Goal: Task Accomplishment & Management: Manage account settings

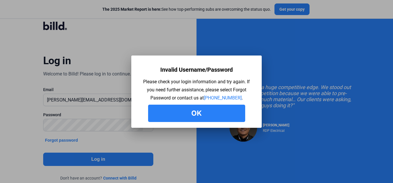
click at [189, 116] on button "Ok" at bounding box center [196, 113] width 97 height 17
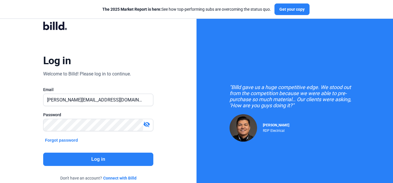
click at [58, 140] on button "Forgot password" at bounding box center [61, 140] width 37 height 6
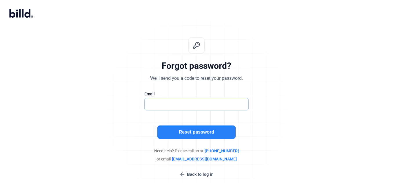
click at [189, 99] on input "text" at bounding box center [194, 104] width 98 height 12
type input "[PERSON_NAME][EMAIL_ADDRESS][DOMAIN_NAME]"
click at [180, 132] on button "Reset password" at bounding box center [196, 132] width 78 height 13
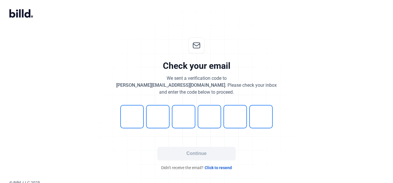
scroll to position [3, 0]
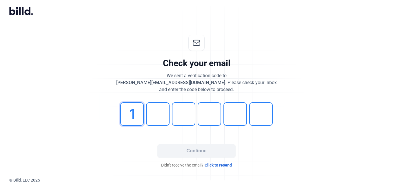
type input "1"
type input "2"
type input "3"
type input "2"
type input "1"
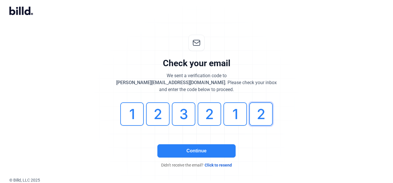
type input "2"
click at [191, 156] on button "Continue" at bounding box center [196, 151] width 78 height 13
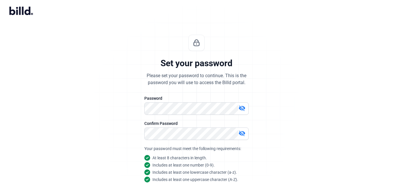
click at [300, 136] on div "Set your password Please set your password to continue. This is the password yo…" at bounding box center [196, 136] width 393 height 223
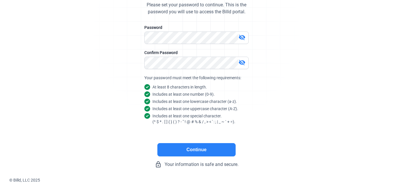
click at [194, 150] on button "Continue" at bounding box center [196, 149] width 78 height 13
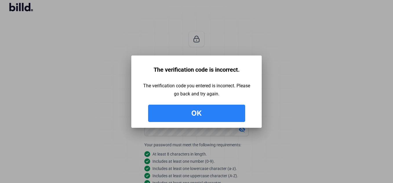
click at [209, 114] on button "Ok" at bounding box center [196, 113] width 97 height 17
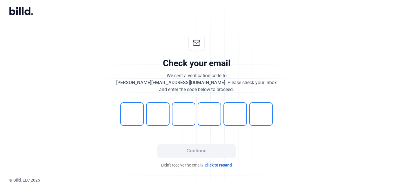
scroll to position [3, 0]
type input "1"
type input "5"
type input "0"
type input "8"
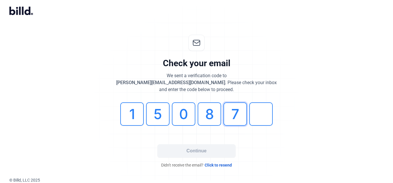
type input "7"
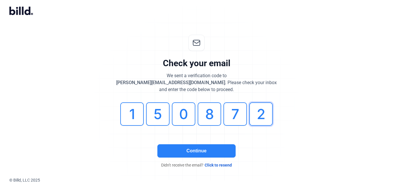
type input "2"
click at [185, 148] on button "Continue" at bounding box center [196, 151] width 78 height 13
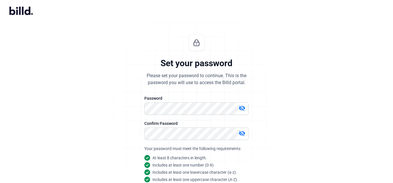
click at [282, 149] on div "Set your password Please set your password to continue. This is the password yo…" at bounding box center [196, 136] width 192 height 223
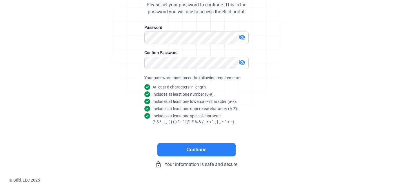
click at [196, 149] on button "Continue" at bounding box center [196, 149] width 78 height 13
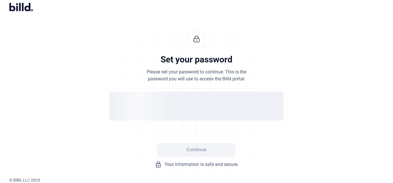
scroll to position [6, 0]
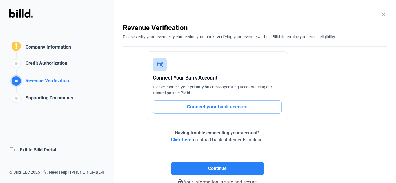
click at [51, 150] on div "logout Exit to Billd Portal" at bounding box center [57, 150] width 114 height 25
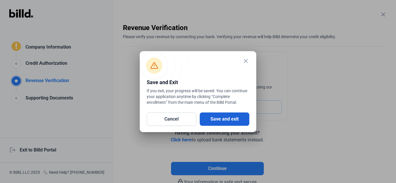
click at [231, 118] on button "Save and exit" at bounding box center [225, 119] width 50 height 13
